Goal: Register for event/course

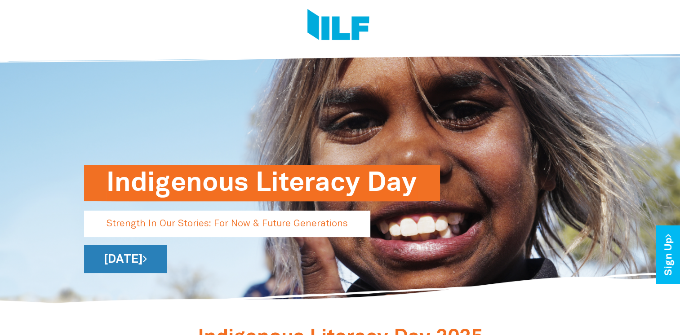
click at [167, 257] on link "[DATE]" at bounding box center [125, 259] width 83 height 28
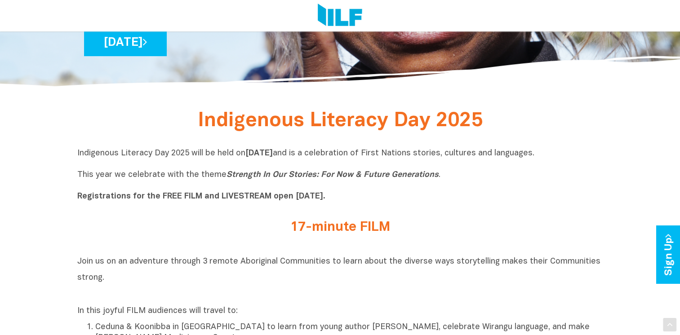
scroll to position [315, 0]
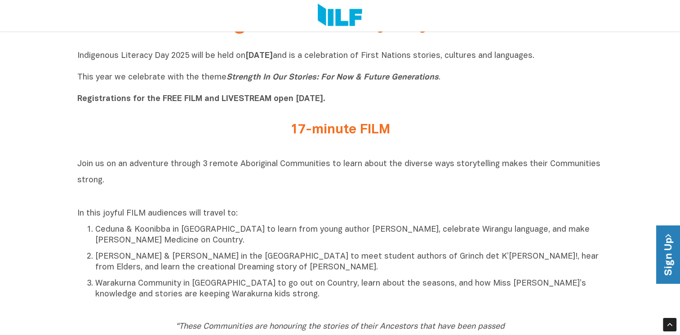
click at [674, 240] on link "Sign Up" at bounding box center [669, 255] width 26 height 58
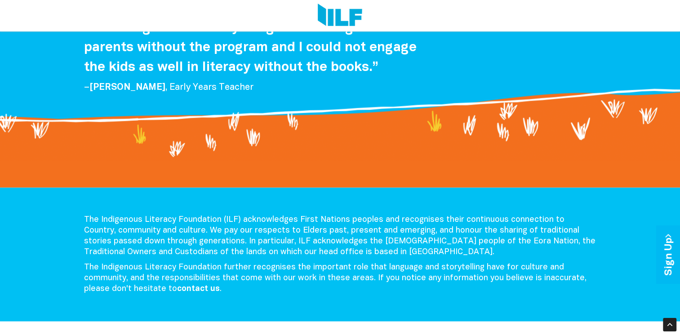
scroll to position [1866, 0]
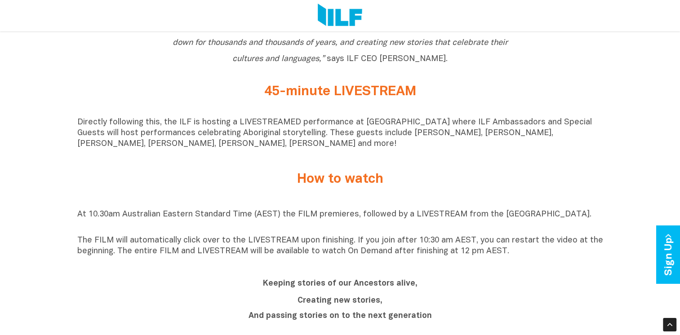
scroll to position [629, 0]
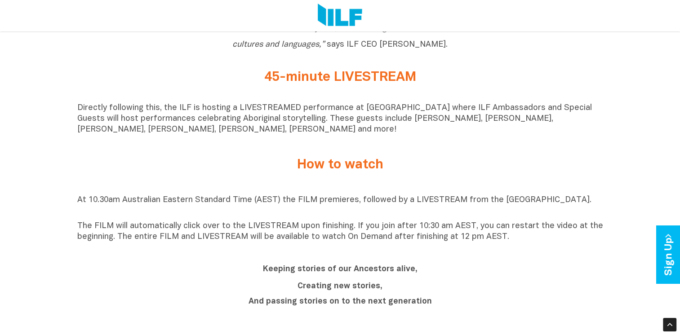
drag, startPoint x: 81, startPoint y: 199, endPoint x: 521, endPoint y: 253, distance: 443.3
click at [521, 253] on div "Indigenous Literacy Day 2025 Indigenous Literacy Day 2025 will be held [DATE][D…" at bounding box center [340, 236] width 680 height 1082
click at [387, 273] on b "Keeping stories of our Ancestors alive," at bounding box center [340, 270] width 155 height 8
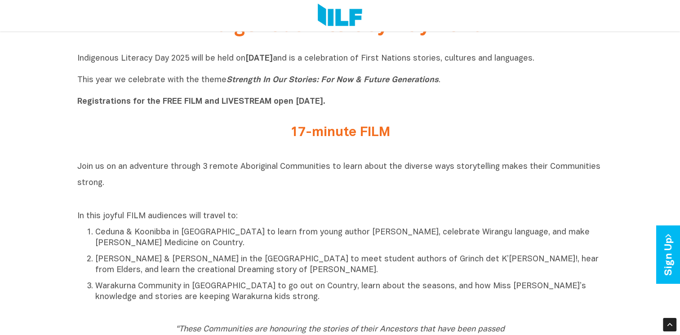
scroll to position [270, 0]
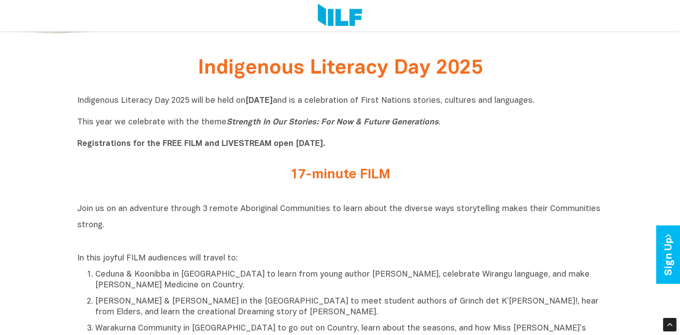
drag, startPoint x: 92, startPoint y: 145, endPoint x: 324, endPoint y: 143, distance: 232.8
click at [324, 143] on b "Registrations for the FREE FILM and LIVESTREAM open [DATE]." at bounding box center [201, 144] width 248 height 8
drag, startPoint x: 324, startPoint y: 143, endPoint x: 381, endPoint y: 141, distance: 57.1
click at [381, 141] on p "Indigenous Literacy Day 2025 will be held [DATE][DATE] and is a celebration of …" at bounding box center [340, 123] width 526 height 54
drag, startPoint x: 160, startPoint y: 143, endPoint x: 268, endPoint y: 143, distance: 107.8
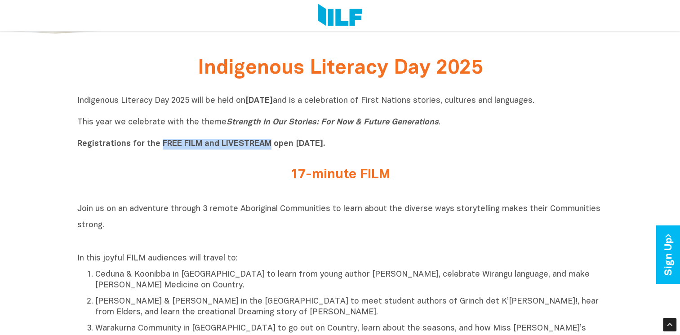
click at [268, 143] on b "Registrations for the FREE FILM and LIVESTREAM open [DATE]." at bounding box center [201, 144] width 248 height 8
click at [414, 179] on h2 "17-minute FILM" at bounding box center [340, 175] width 337 height 15
click at [674, 239] on link "Sign Up" at bounding box center [669, 255] width 26 height 58
